Goal: Browse casually

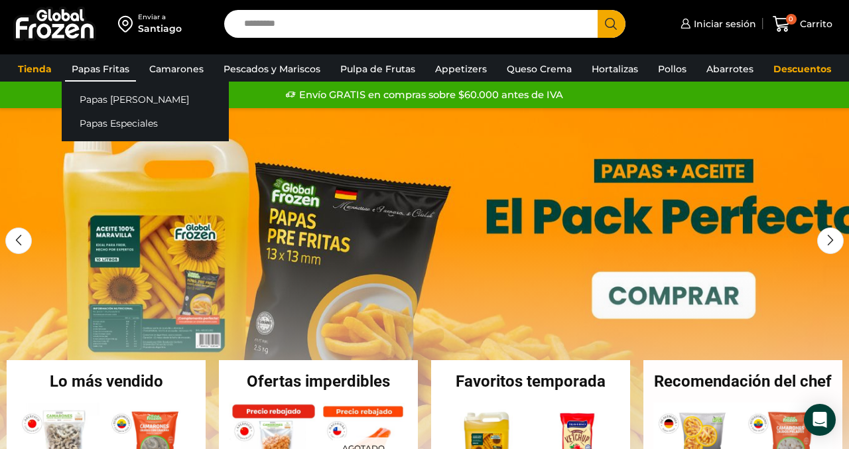
click at [91, 65] on link "Papas Fritas" at bounding box center [100, 68] width 71 height 25
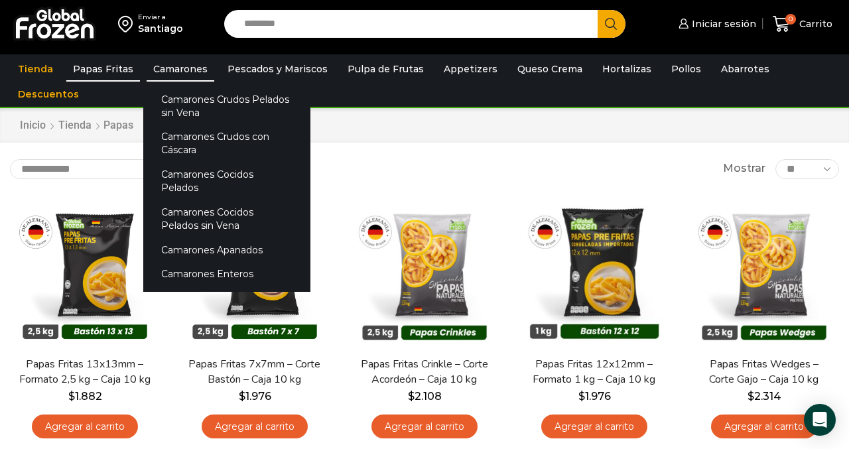
click at [172, 66] on link "Camarones" at bounding box center [181, 68] width 68 height 25
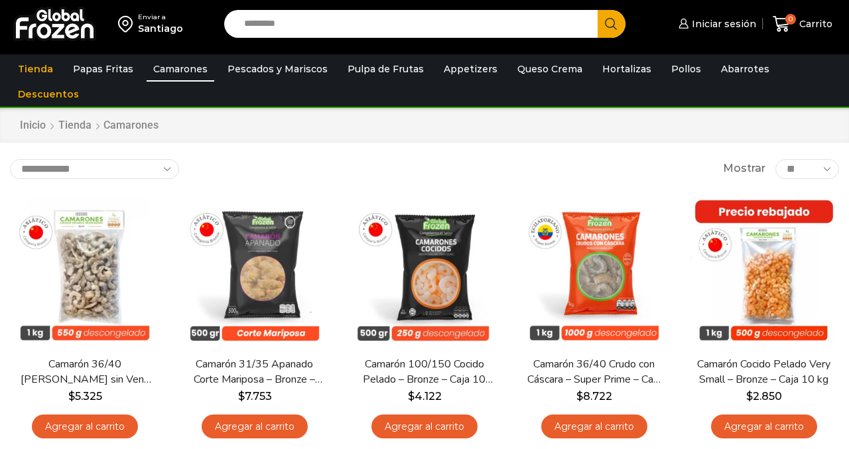
scroll to position [724, 0]
click at [344, 161] on div "**********" at bounding box center [424, 169] width 829 height 20
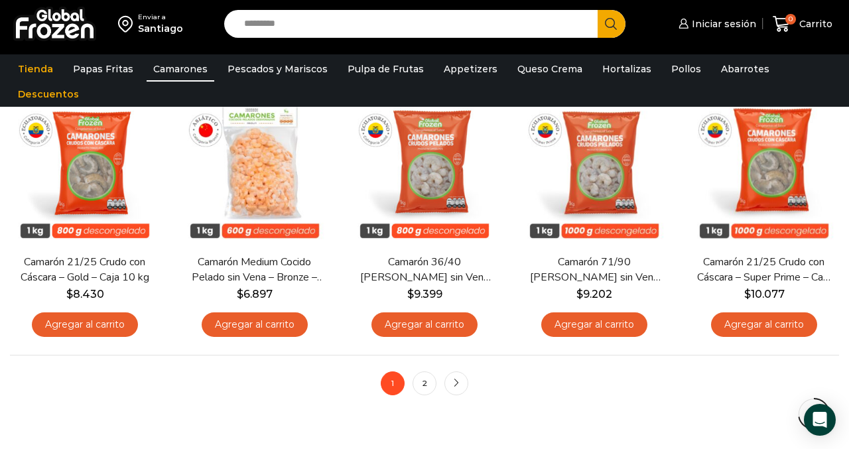
scroll to position [916, 0]
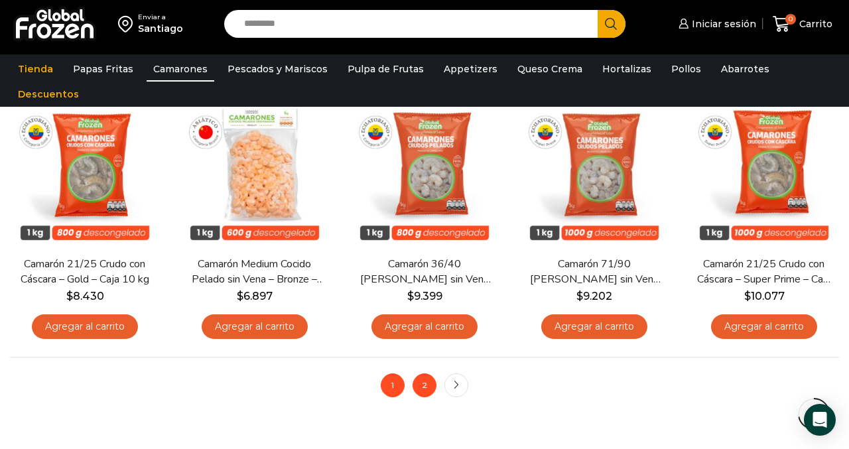
click at [423, 385] on link "2" at bounding box center [425, 385] width 24 height 24
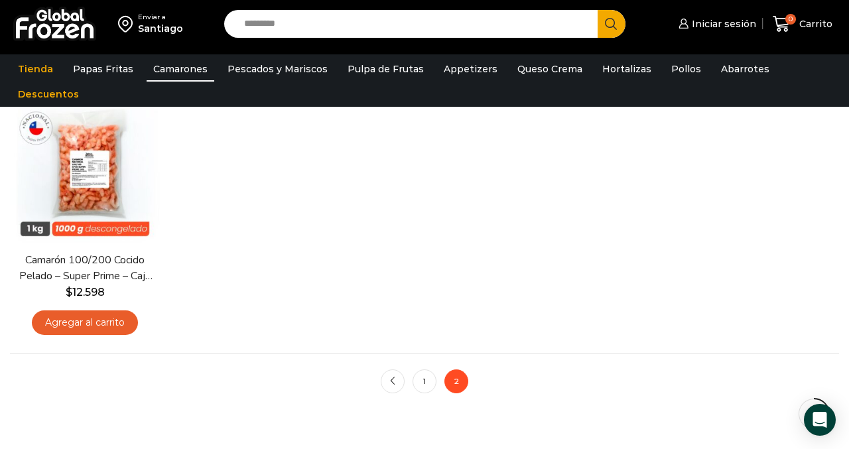
scroll to position [383, 0]
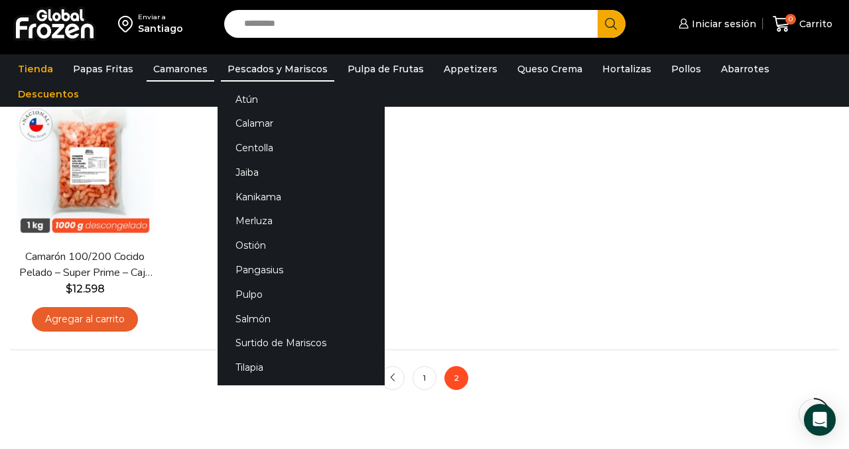
click link "Pescados y Mariscos"
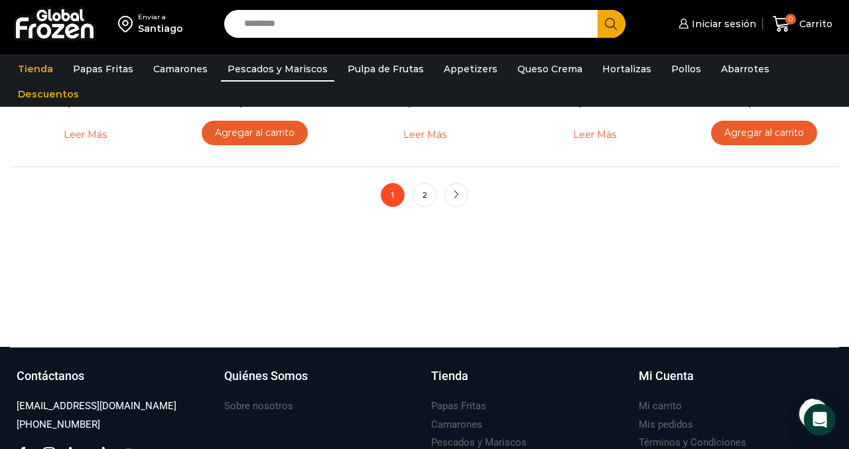
scroll to position [1109, 0]
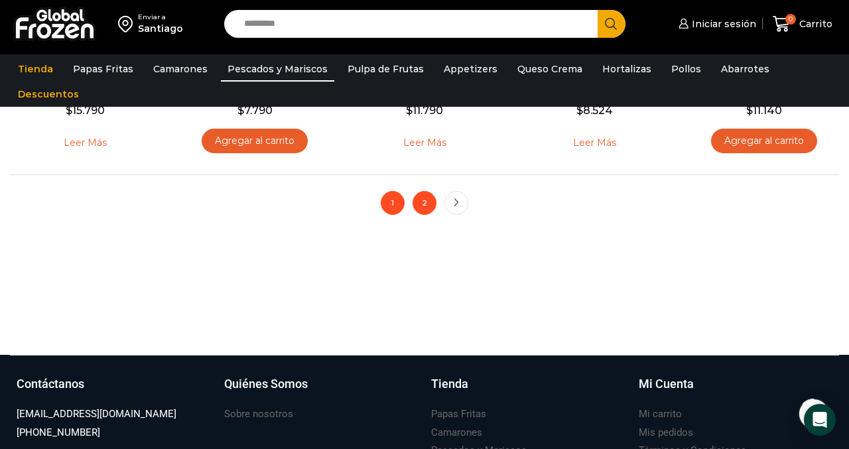
click at [430, 205] on link "2" at bounding box center [425, 203] width 24 height 24
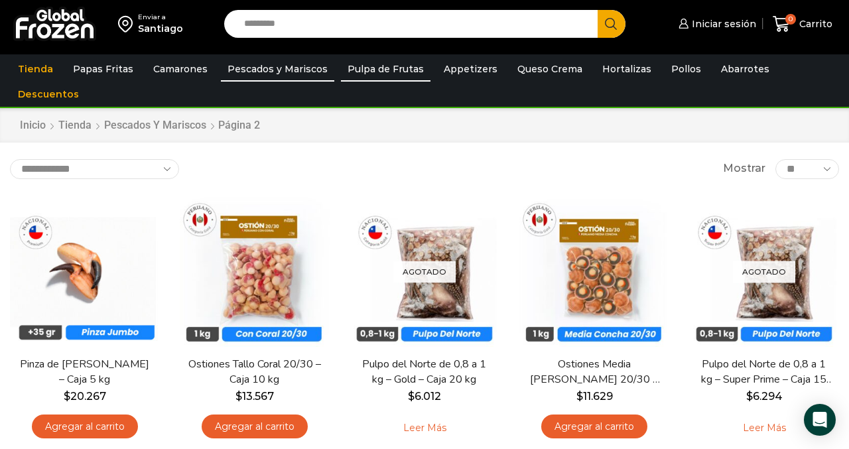
click at [379, 71] on link "Pulpa de Frutas" at bounding box center [386, 68] width 90 height 25
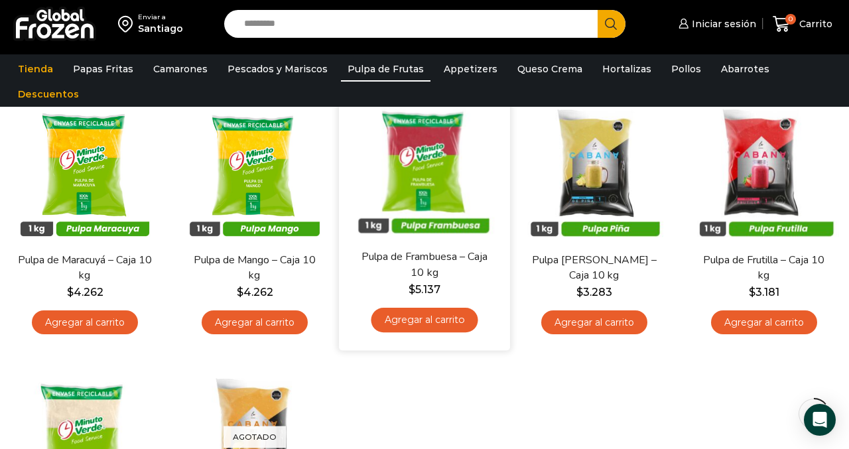
scroll to position [115, 0]
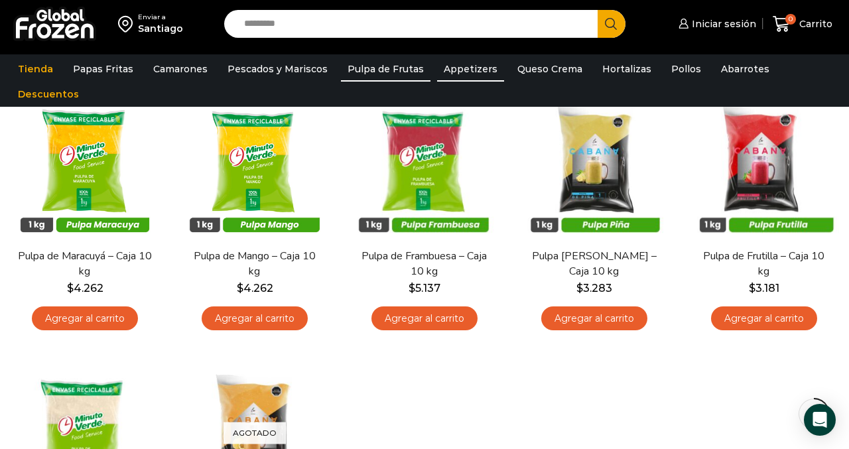
click at [470, 70] on link "Appetizers" at bounding box center [470, 68] width 67 height 25
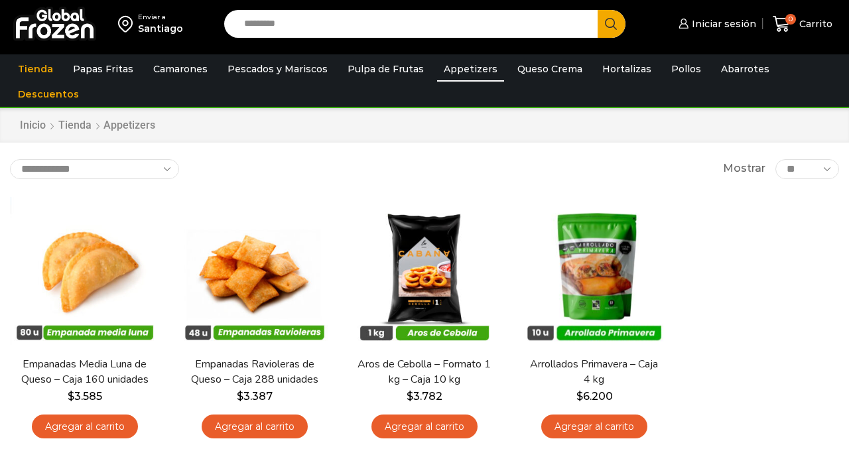
scroll to position [724, 0]
click at [368, 71] on link "Pulpa de Frutas" at bounding box center [386, 68] width 90 height 25
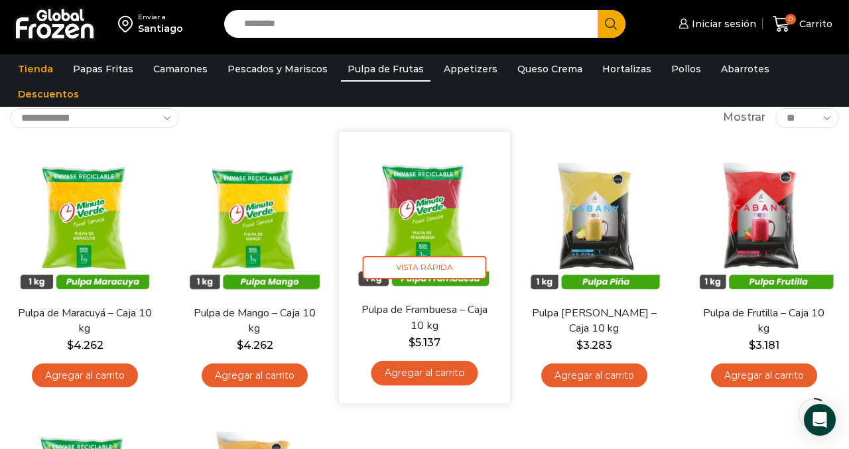
scroll to position [60, 0]
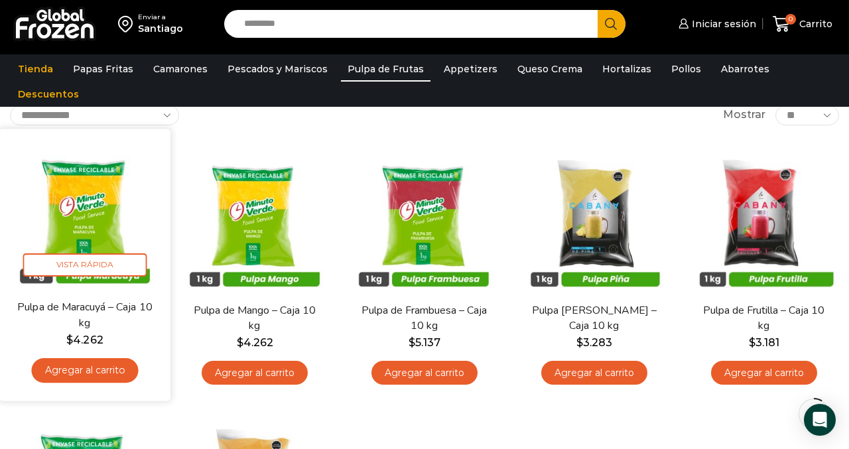
click at [91, 207] on img at bounding box center [84, 214] width 151 height 151
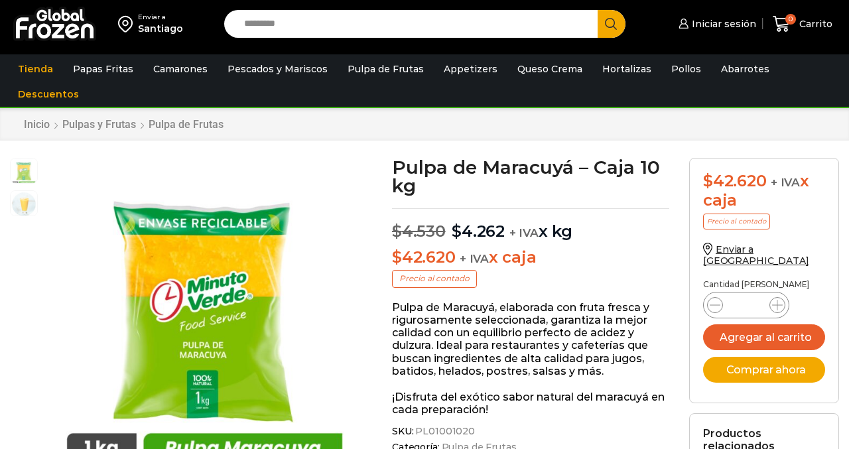
scroll to position [724, 0]
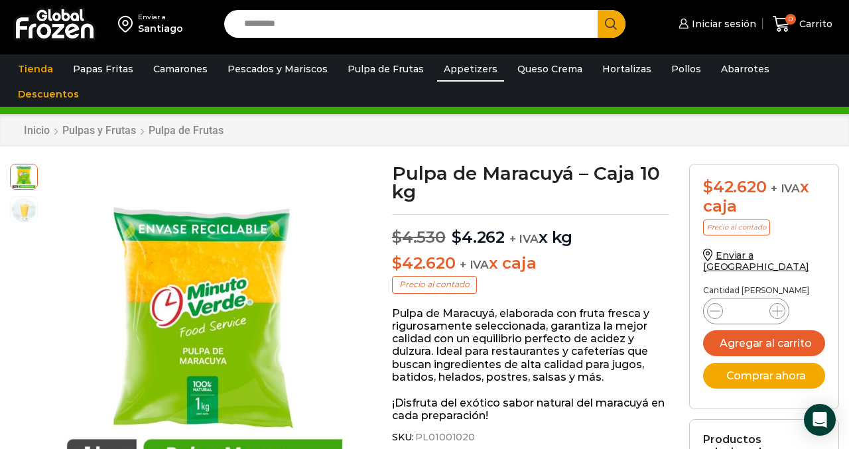
click at [457, 76] on link "Appetizers" at bounding box center [470, 68] width 67 height 25
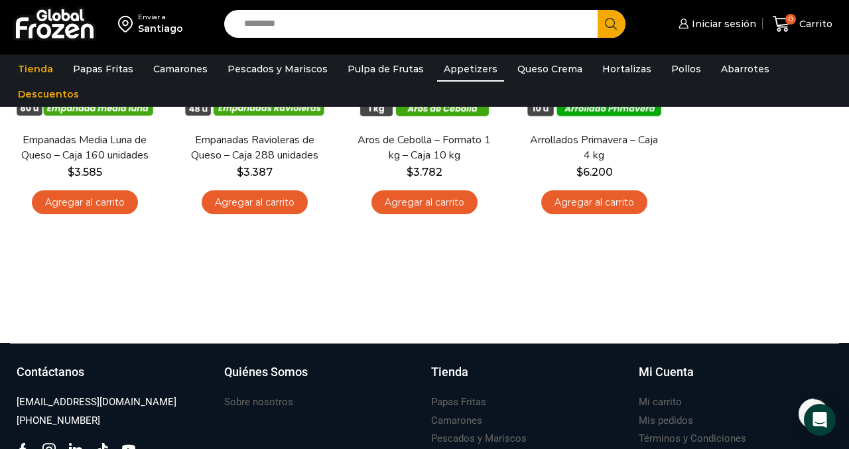
scroll to position [237, 0]
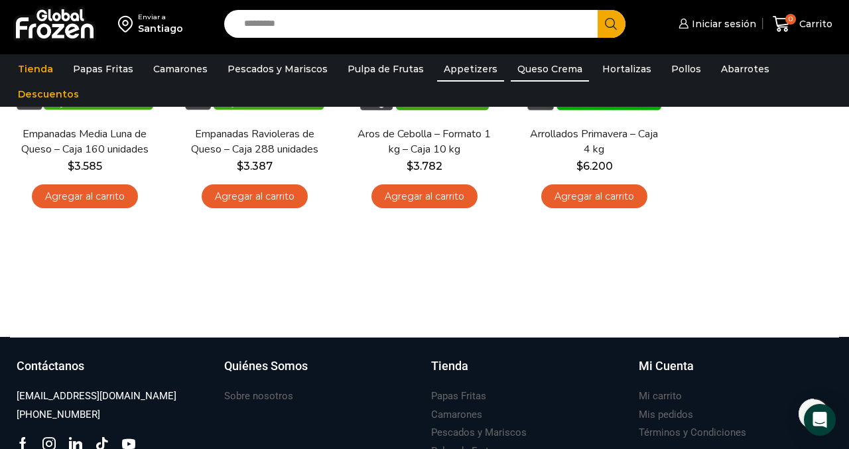
click at [529, 74] on link "Queso Crema" at bounding box center [550, 68] width 78 height 25
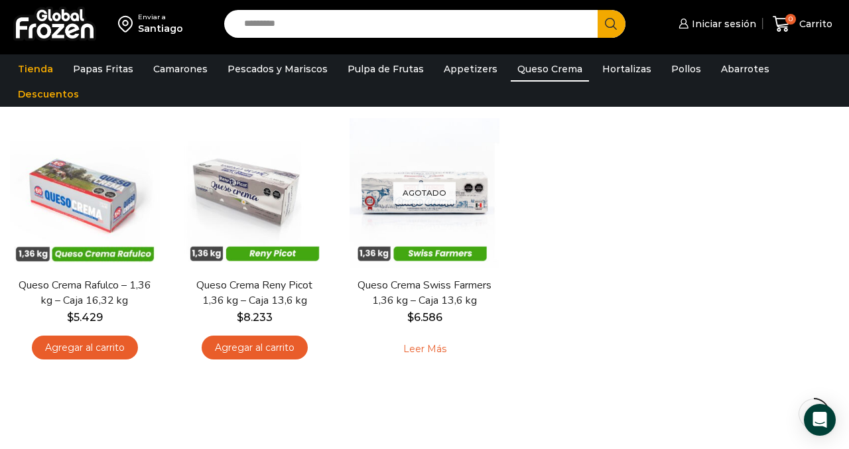
scroll to position [94, 0]
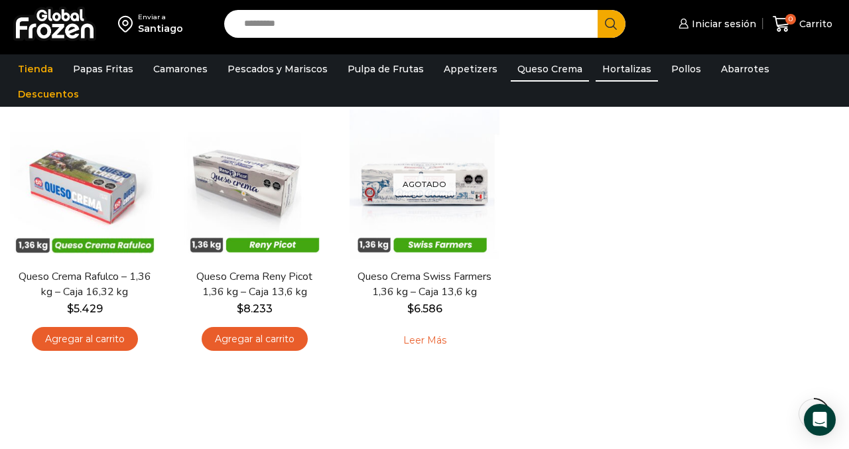
click at [617, 80] on link "Hortalizas" at bounding box center [627, 68] width 62 height 25
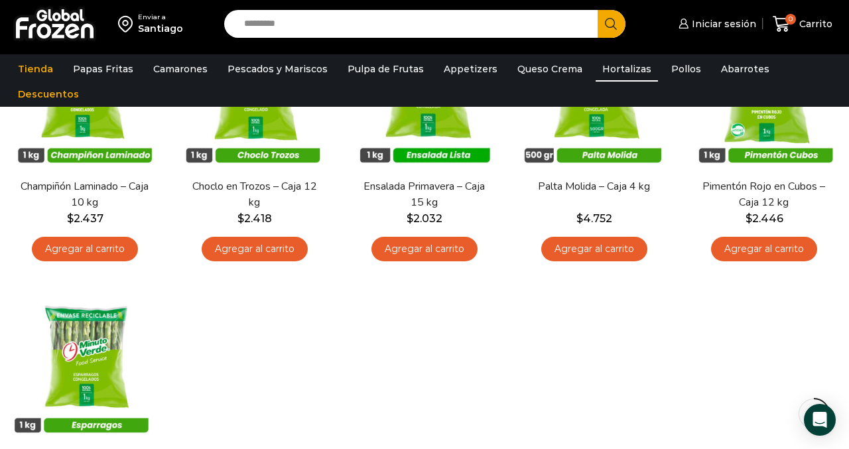
scroll to position [445, 0]
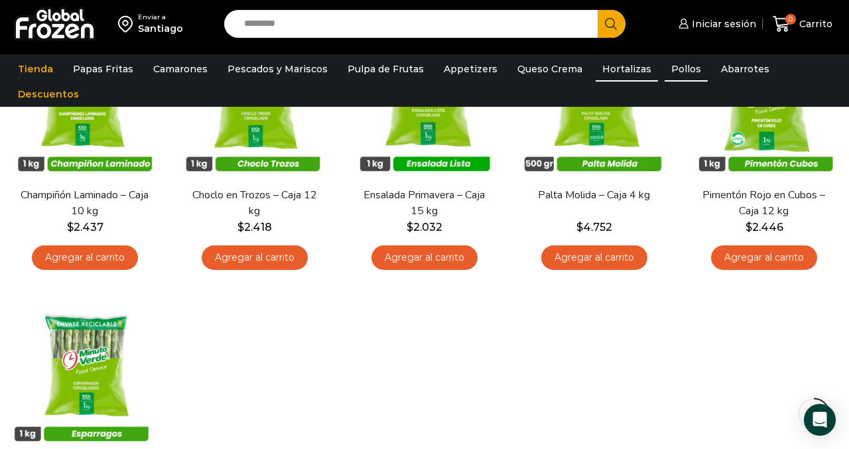
click at [667, 67] on link "Pollos" at bounding box center [686, 68] width 43 height 25
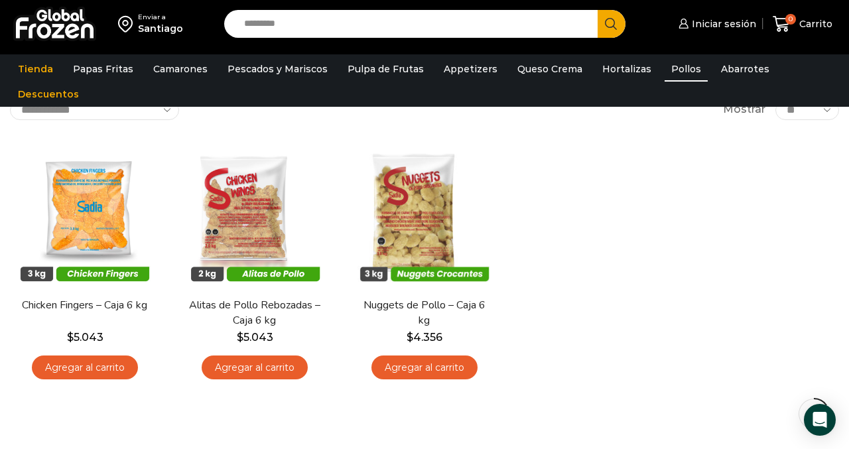
scroll to position [67, 0]
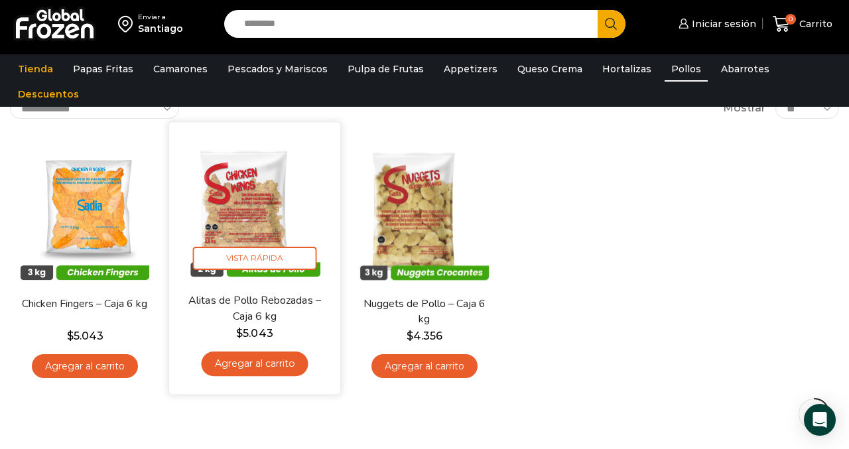
click at [257, 181] on img at bounding box center [254, 207] width 151 height 151
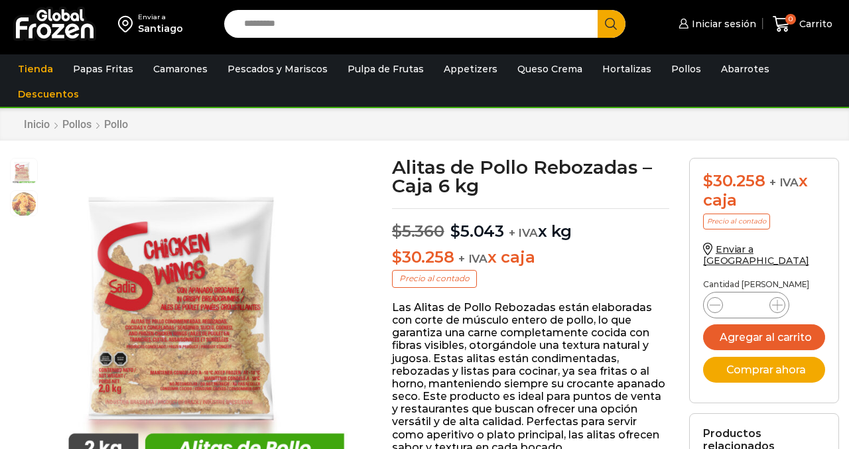
scroll to position [1, 0]
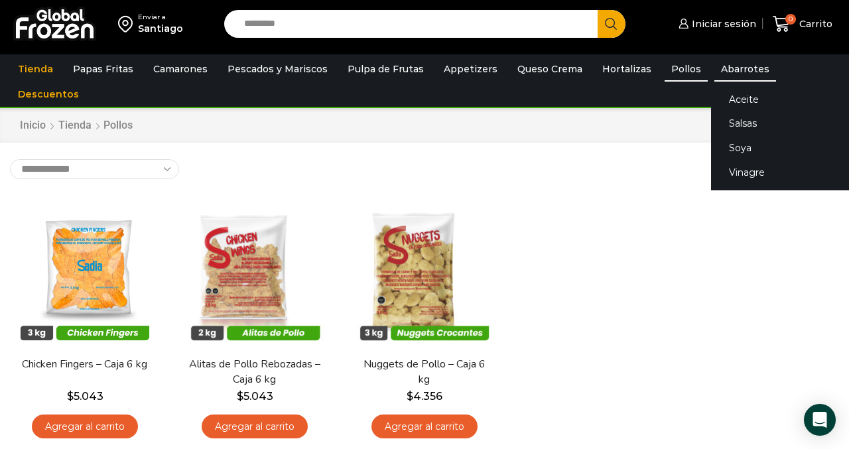
click at [727, 74] on link "Abarrotes" at bounding box center [745, 68] width 62 height 25
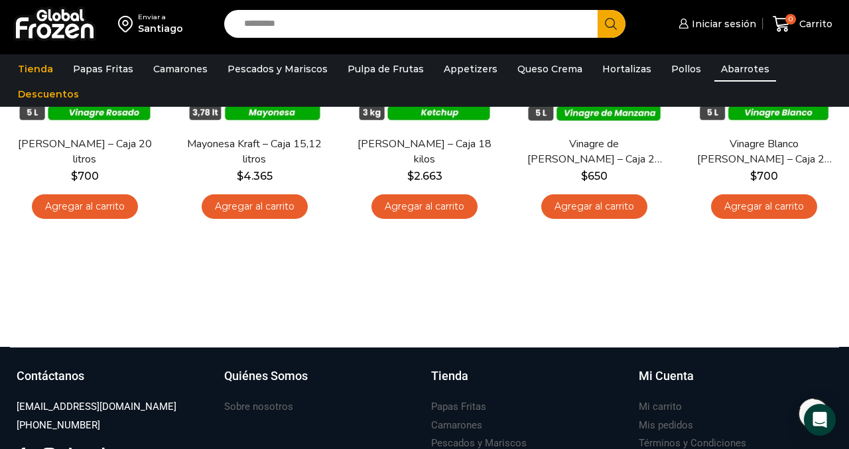
scroll to position [767, 0]
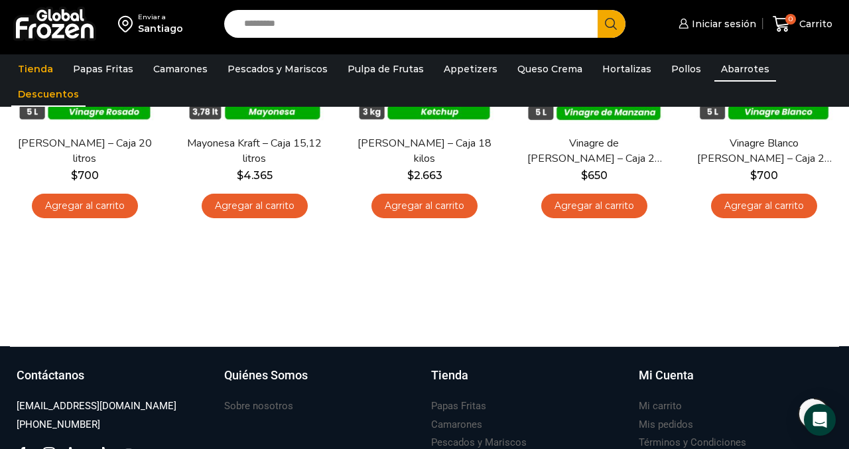
click at [86, 82] on link "Descuentos" at bounding box center [48, 94] width 74 height 25
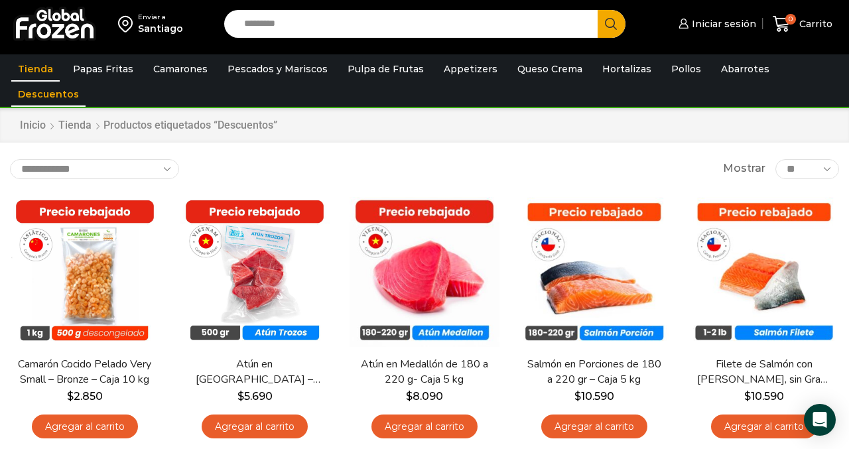
click at [35, 68] on link "Tienda" at bounding box center [35, 68] width 48 height 25
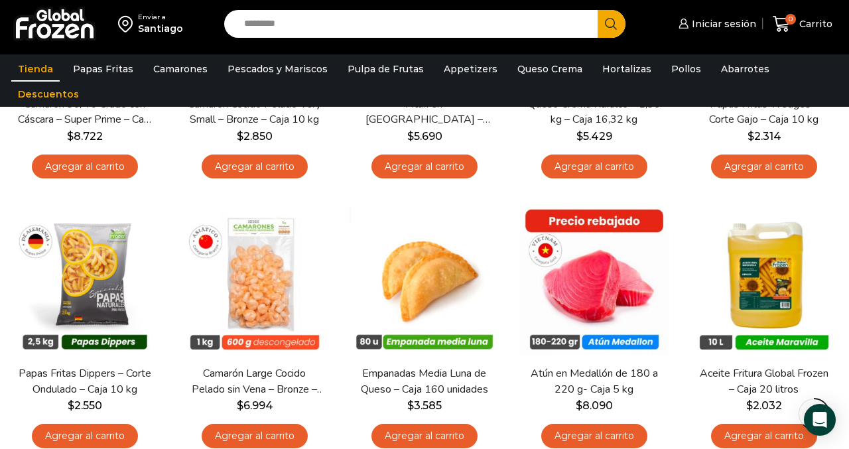
scroll to position [812, 0]
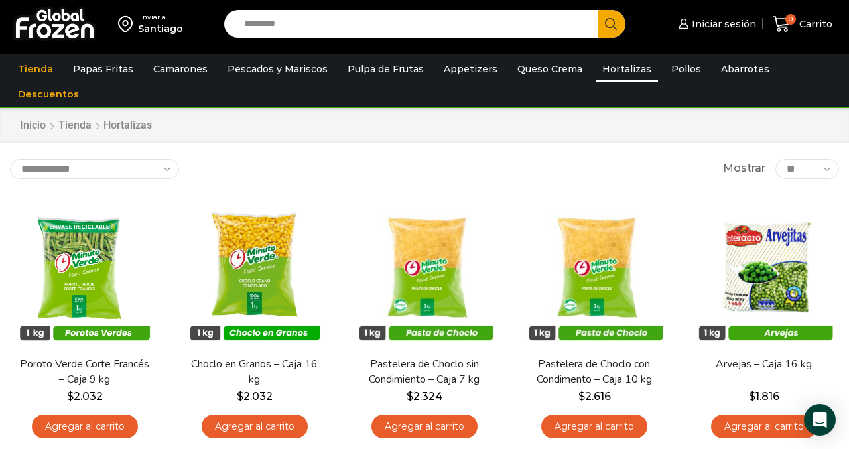
click at [42, 32] on img at bounding box center [54, 24] width 83 height 34
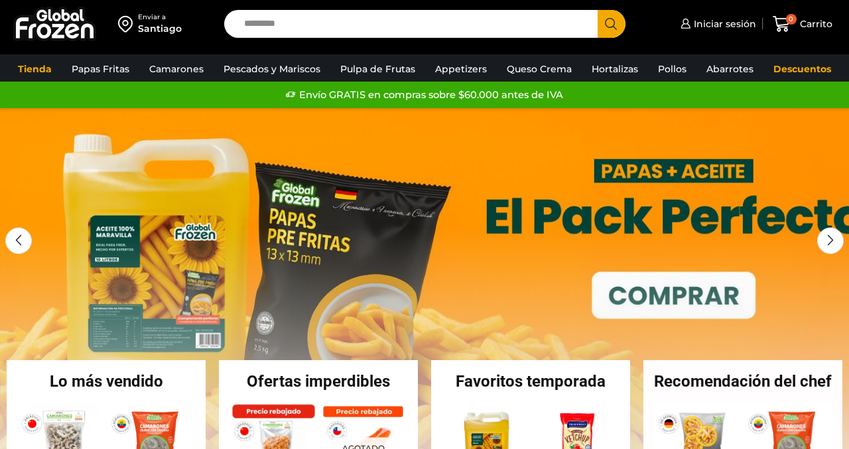
scroll to position [724, 0]
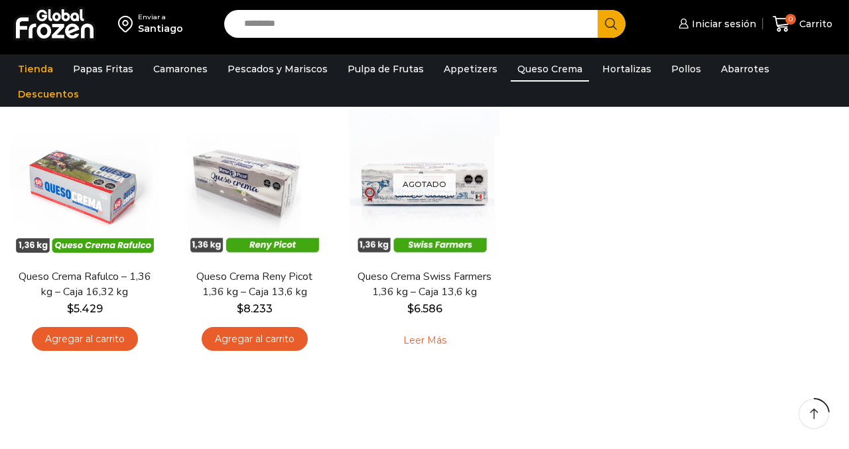
scroll to position [724, 0]
click at [68, 25] on img at bounding box center [54, 24] width 83 height 34
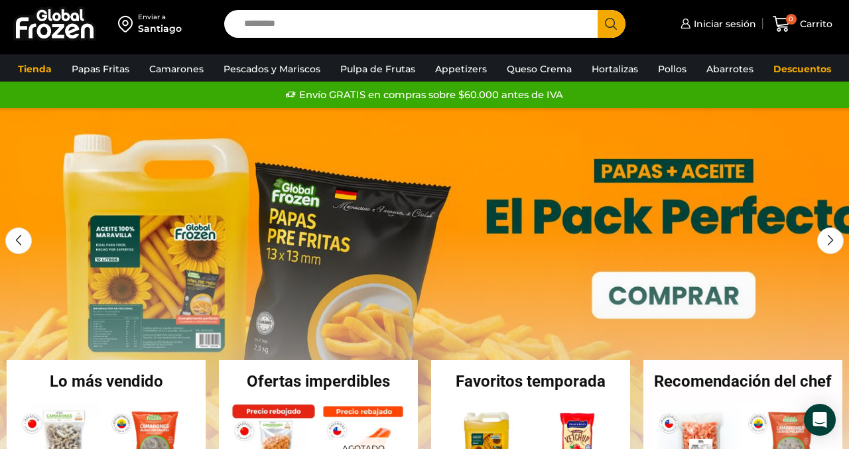
scroll to position [724, 0]
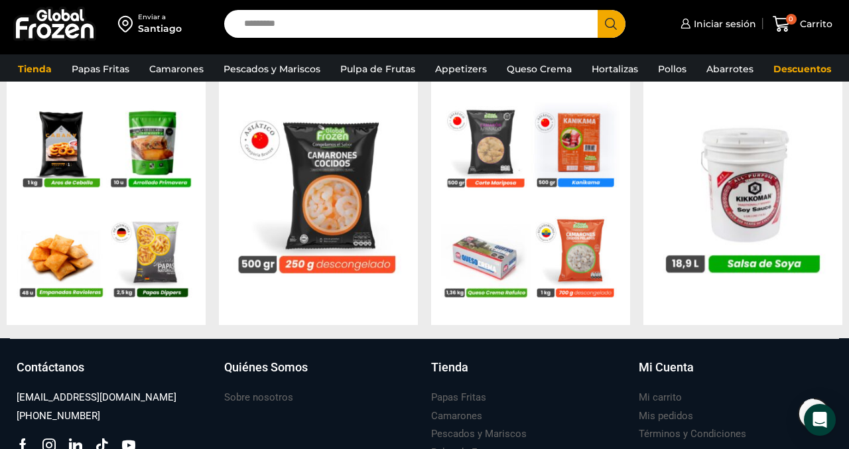
scroll to position [1410, 0]
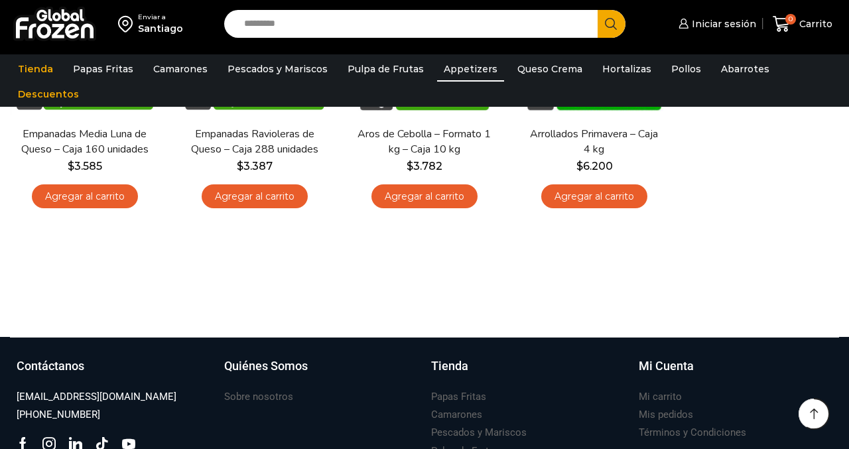
scroll to position [724, 0]
